Goal: Navigation & Orientation: Find specific page/section

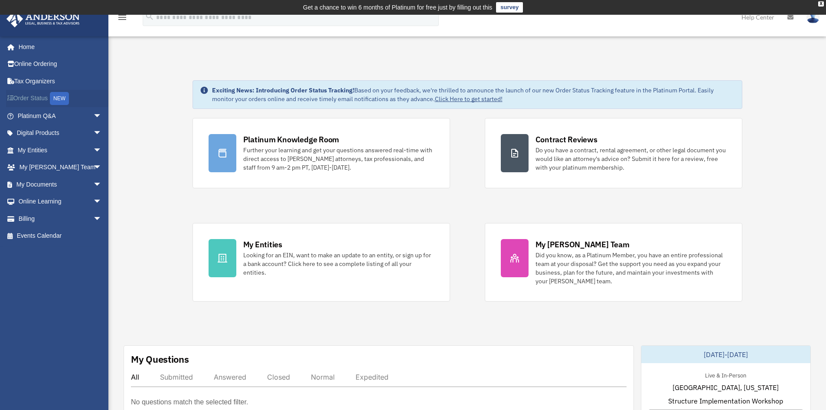
click at [39, 93] on link "Order Status NEW" at bounding box center [60, 99] width 109 height 18
click at [46, 186] on link "My Documents arrow_drop_down" at bounding box center [60, 184] width 109 height 17
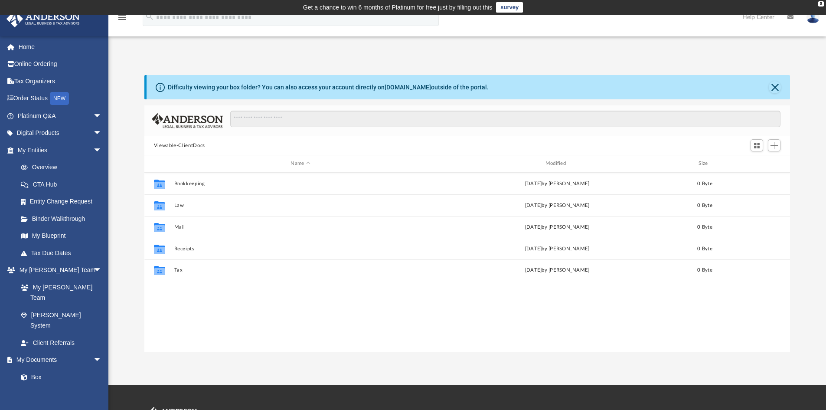
scroll to position [191, 639]
click at [45, 168] on link "Overview" at bounding box center [63, 167] width 103 height 17
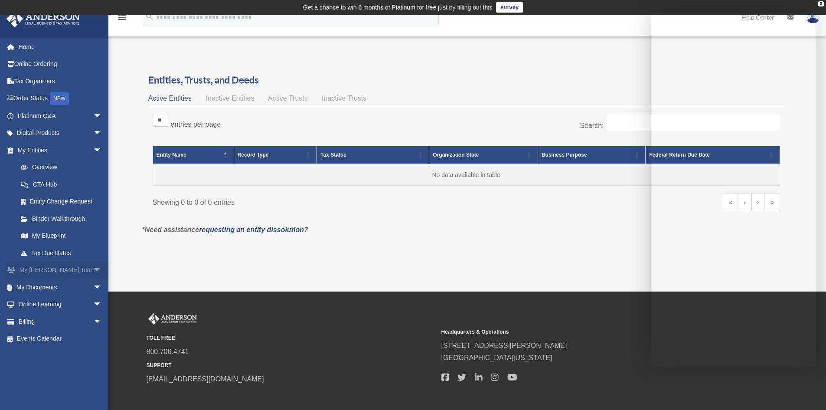
click at [37, 270] on link "My Anderson Team arrow_drop_down" at bounding box center [60, 269] width 109 height 17
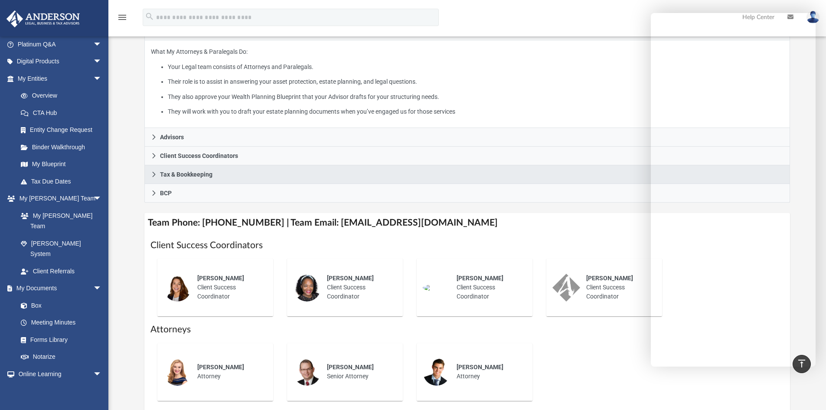
scroll to position [162, 0]
